Goal: Information Seeking & Learning: Check status

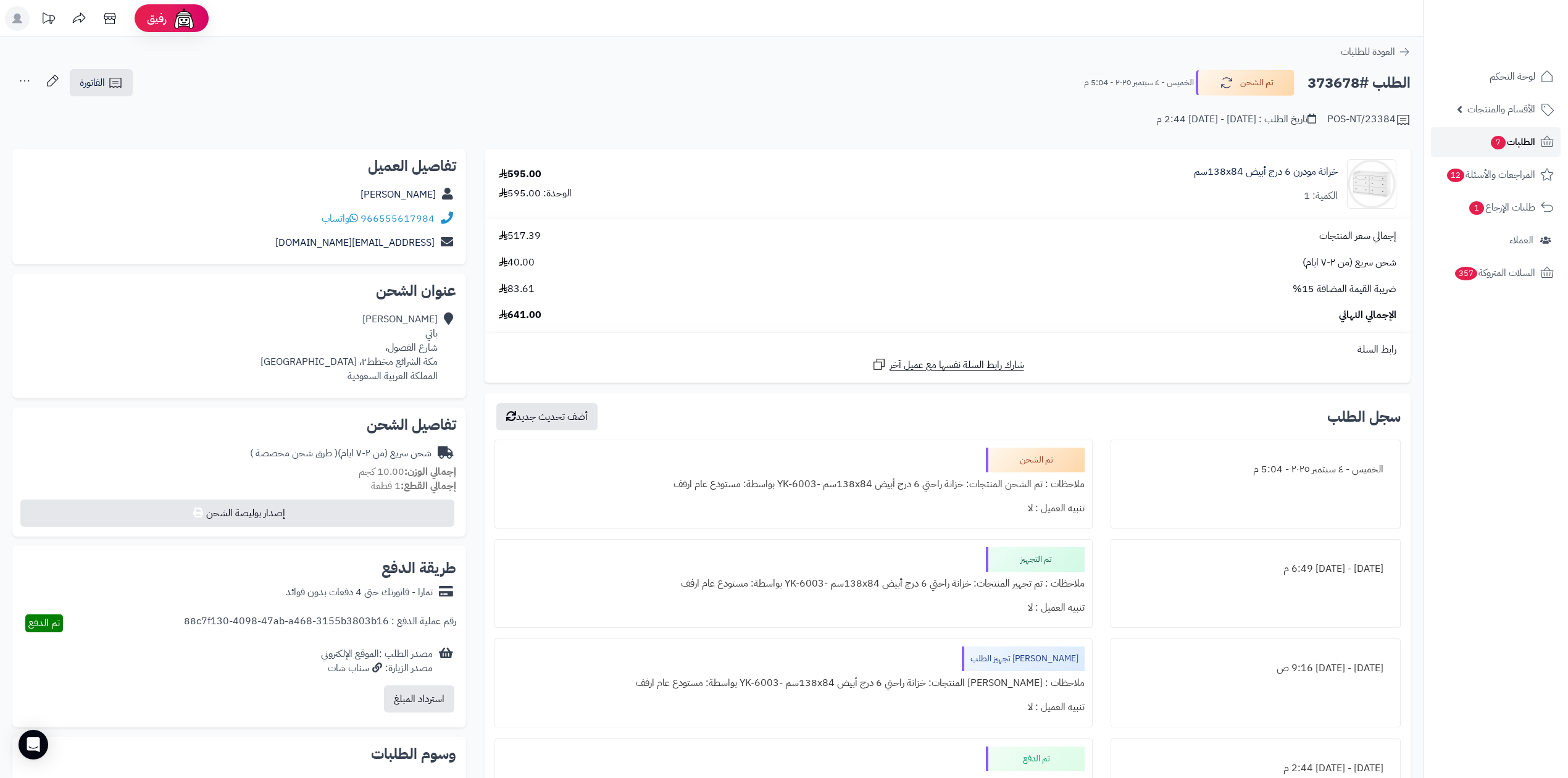
click at [1462, 139] on link "الطلبات 7" at bounding box center [1496, 141] width 130 height 29
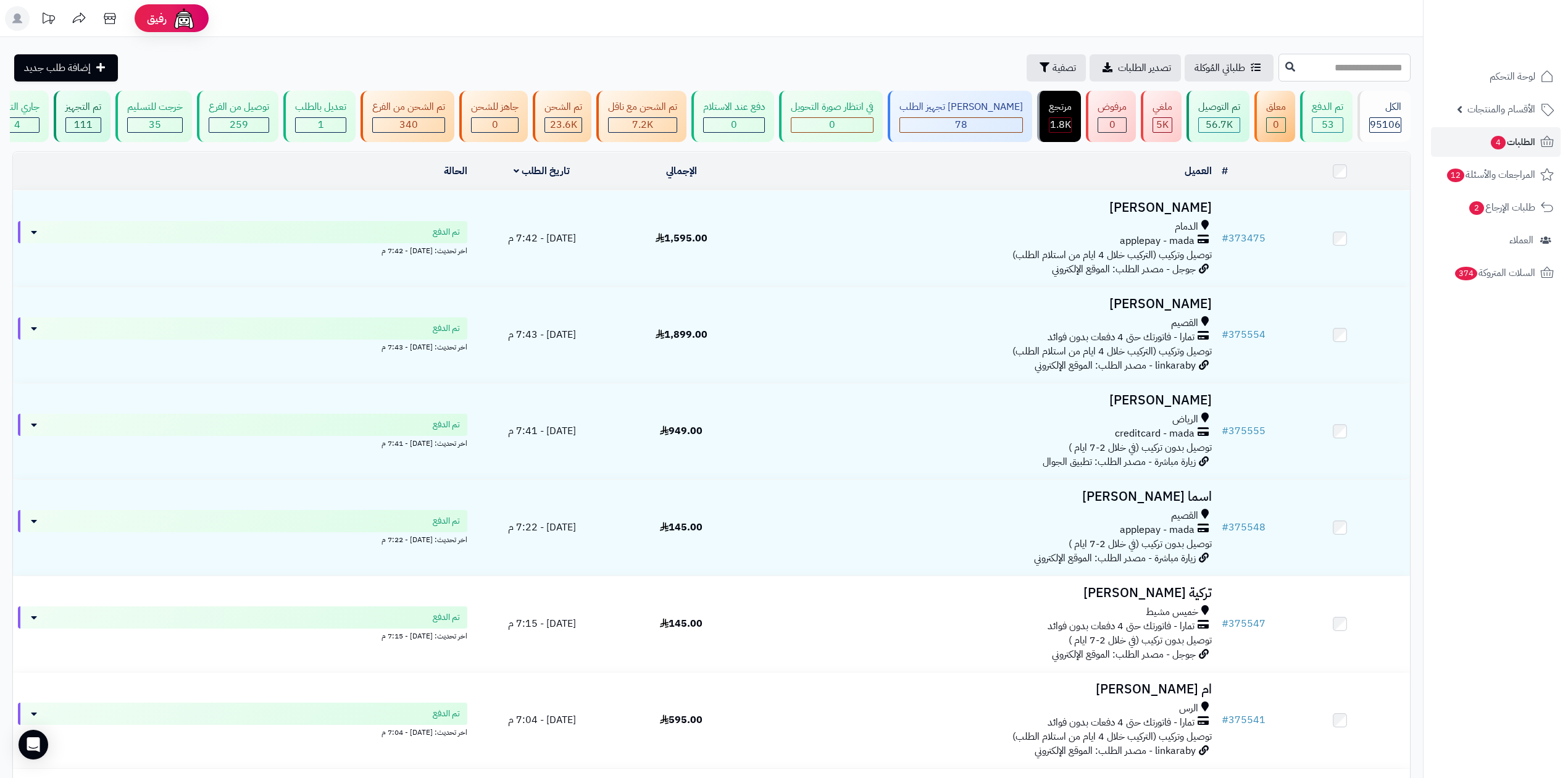
click at [1278, 67] on input "text" at bounding box center [1344, 67] width 132 height 27
click at [1053, 67] on span "تصفية" at bounding box center [1064, 67] width 24 height 15
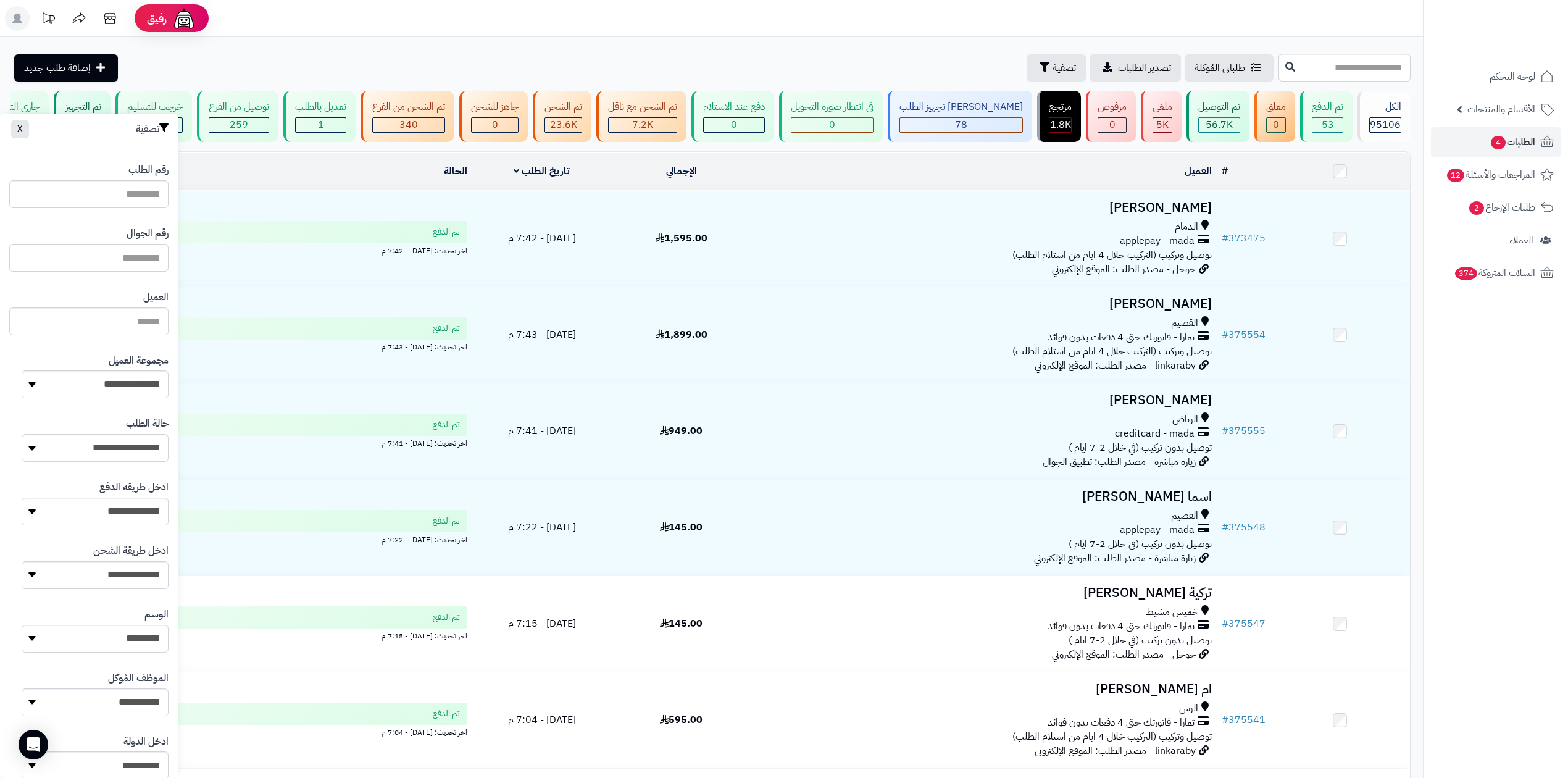
click at [130, 272] on div "رقم الجوال" at bounding box center [88, 249] width 160 height 64
click at [140, 257] on input "text" at bounding box center [88, 257] width 160 height 27
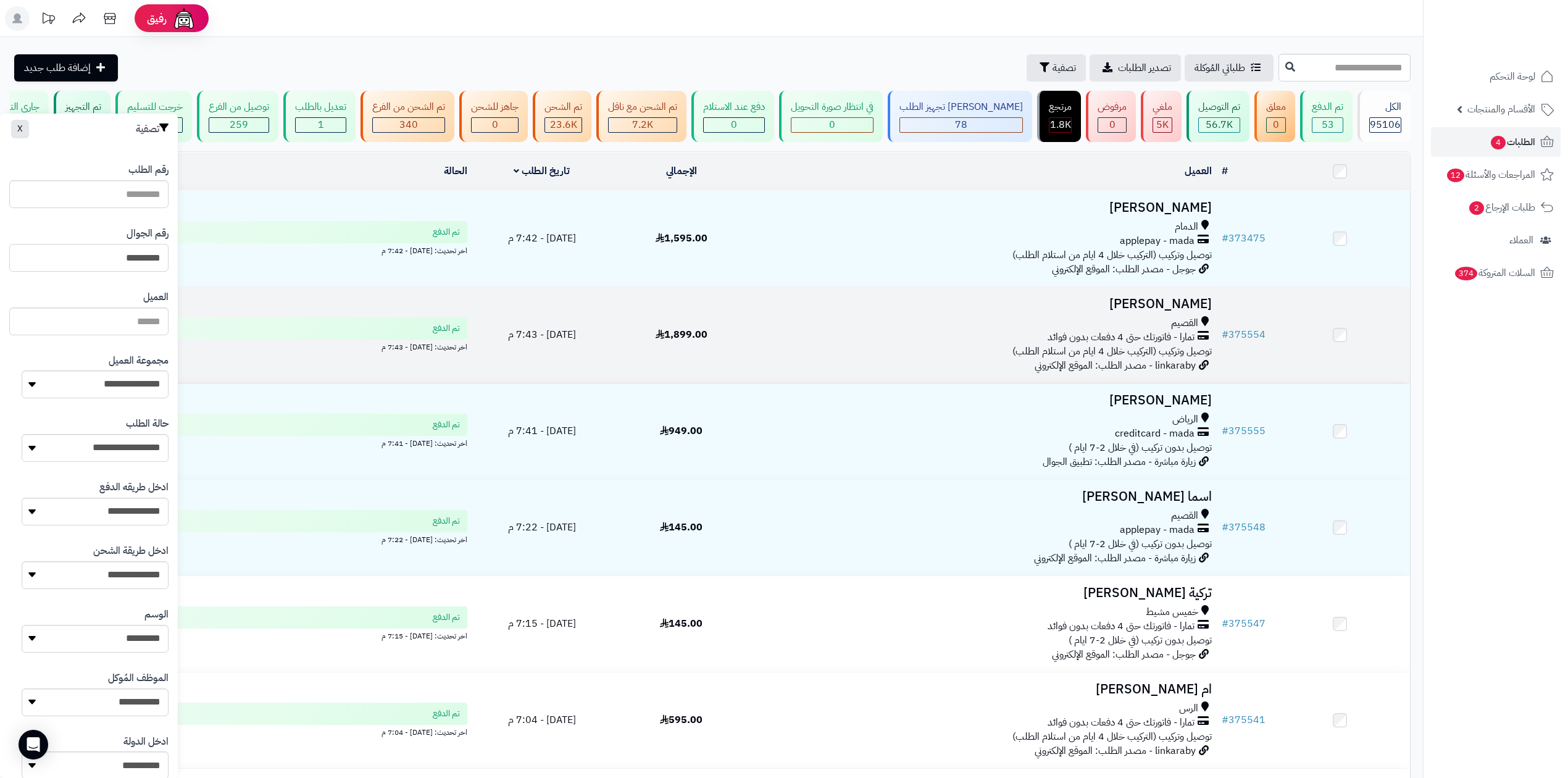
type input "*********"
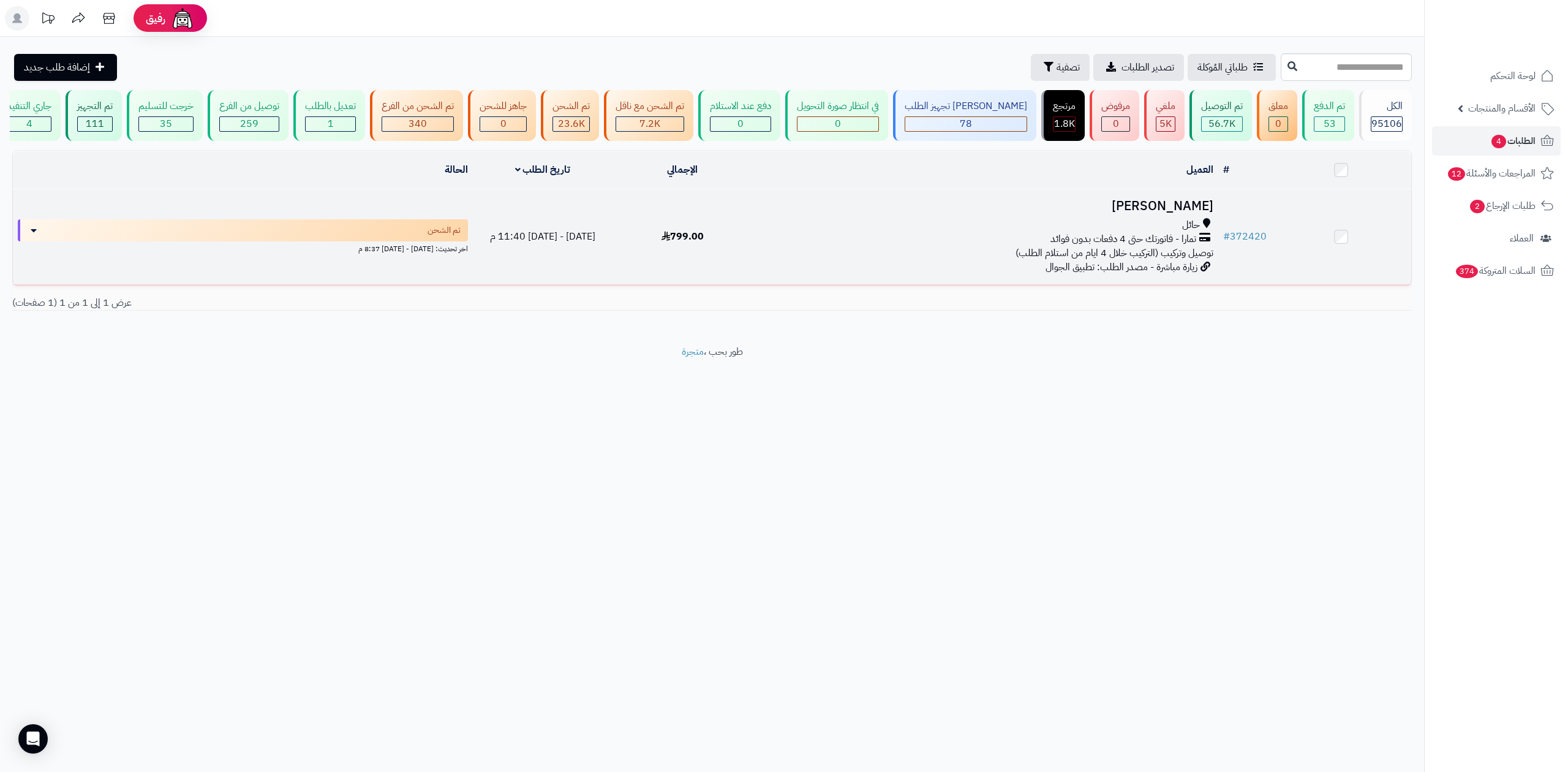
click at [1109, 225] on div "حائل" at bounding box center [984, 225] width 455 height 14
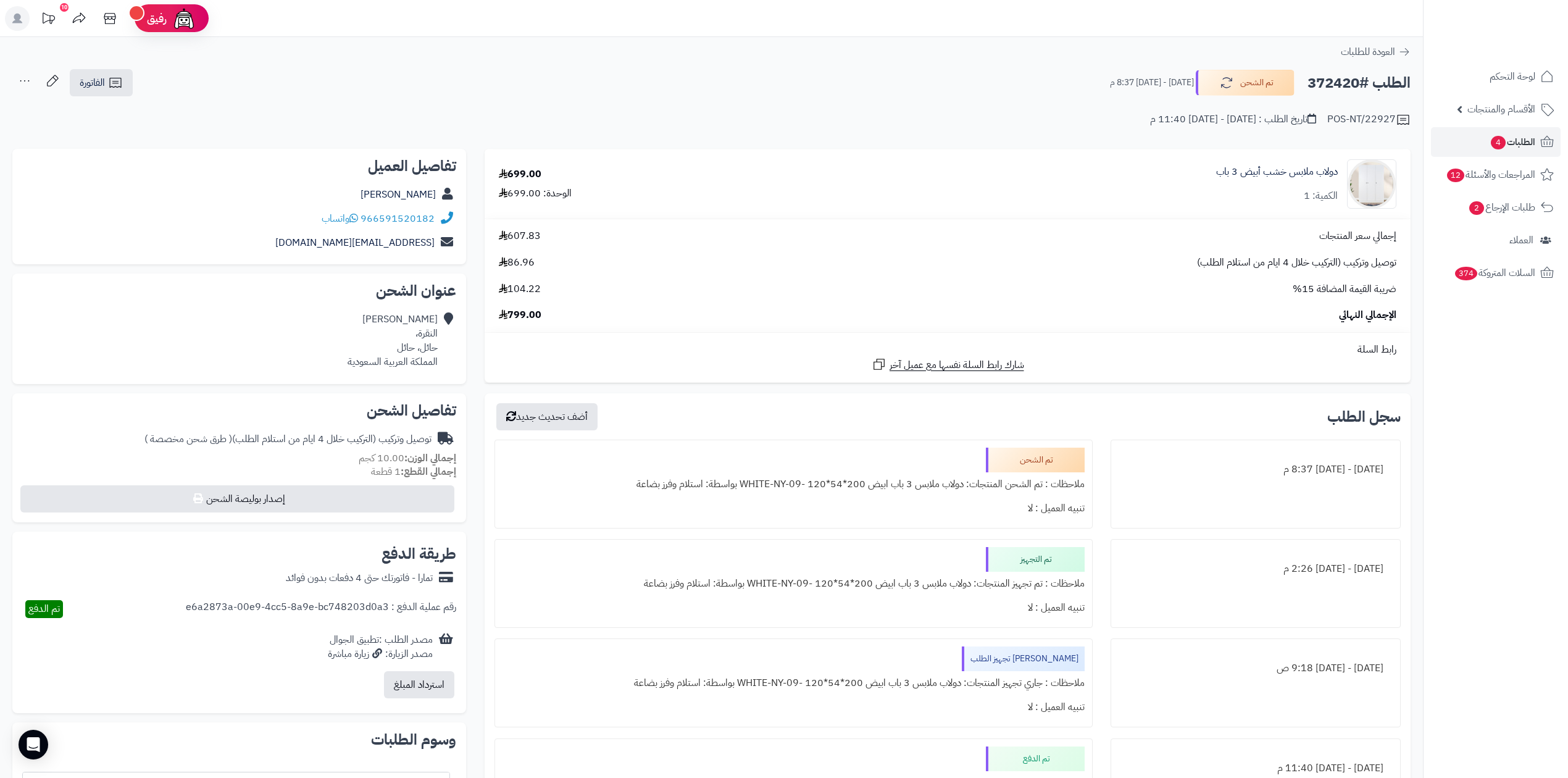
click at [1334, 78] on h2 "الطلب #372420" at bounding box center [1358, 83] width 103 height 26
copy h2 "372420"
